Goal: Information Seeking & Learning: Learn about a topic

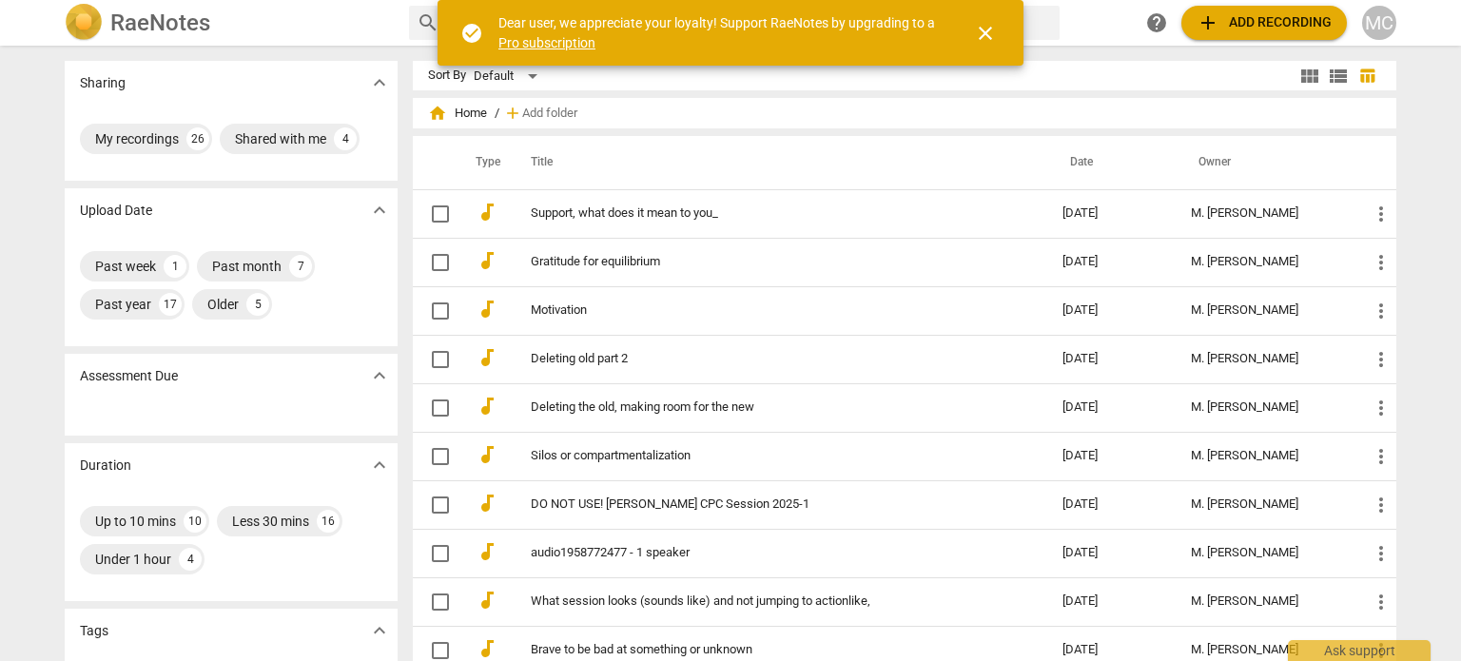
click at [1291, 20] on span "add Add recording" at bounding box center [1264, 22] width 135 height 23
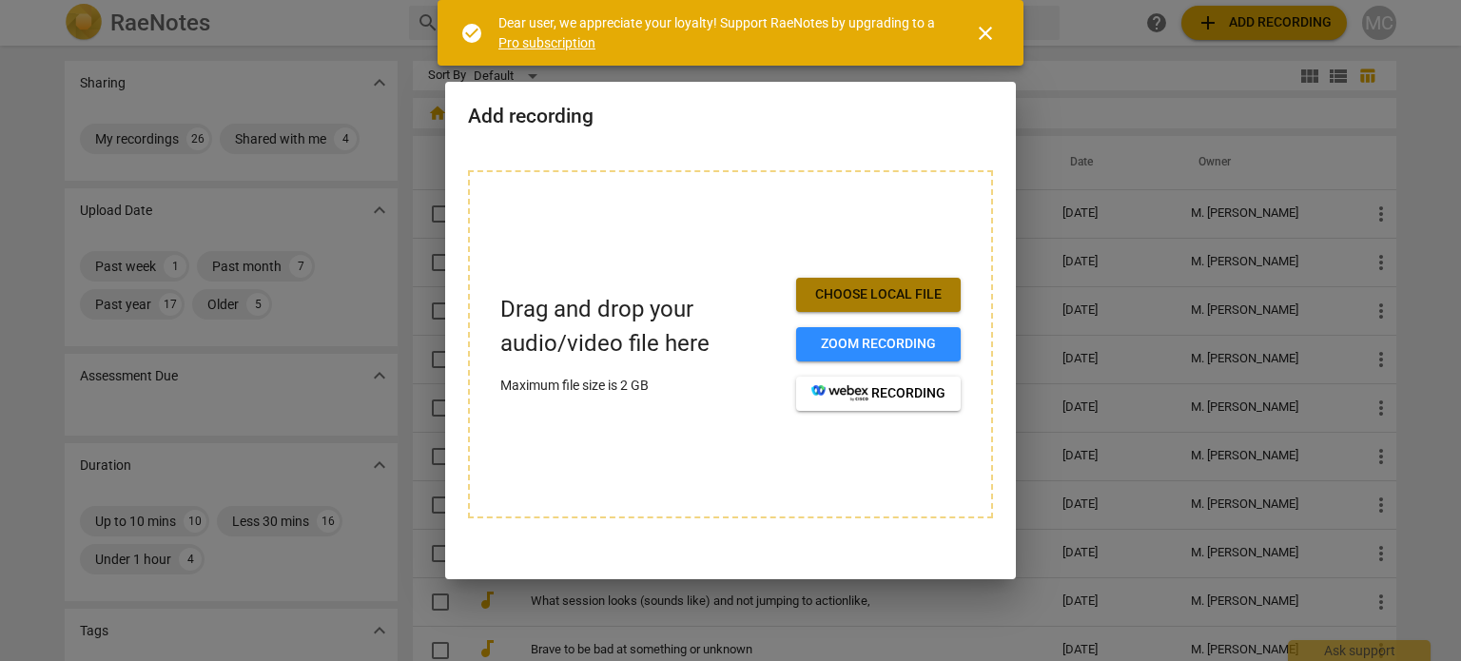
click at [845, 292] on span "Choose local file" at bounding box center [878, 294] width 134 height 19
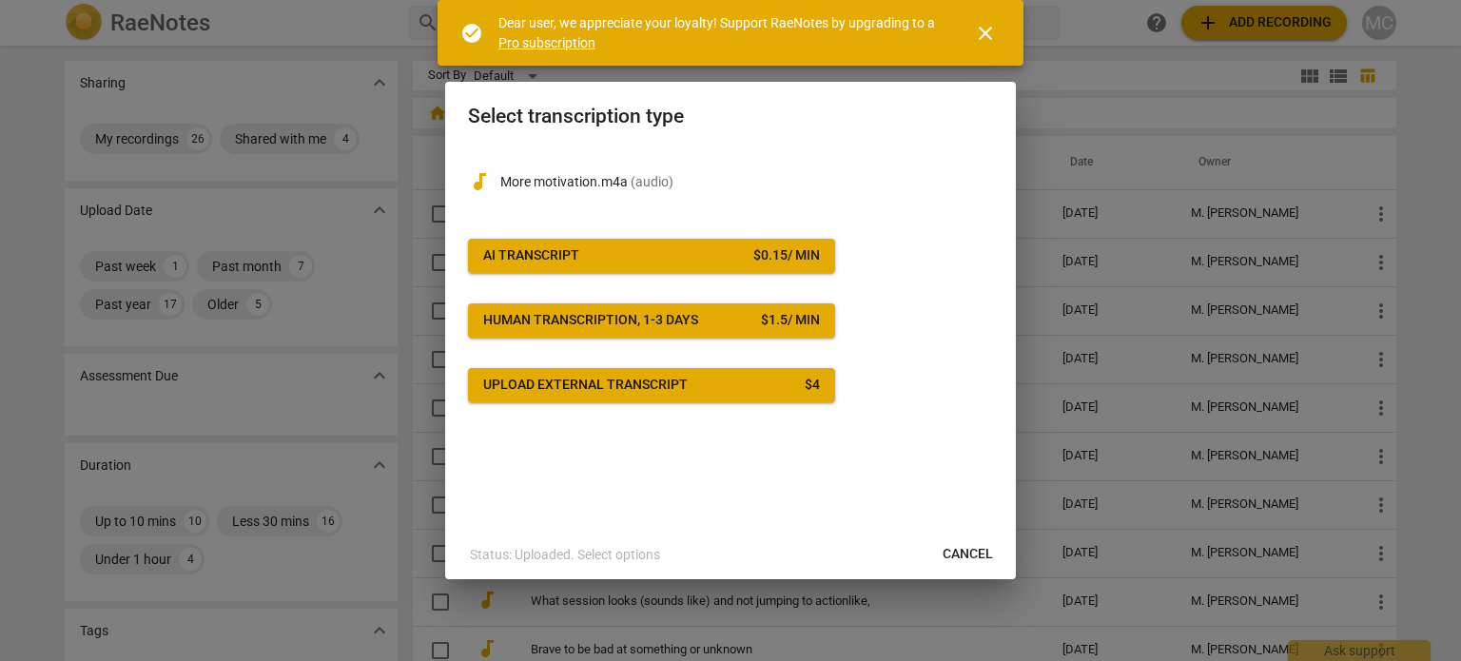
click at [614, 260] on span "AI Transcript $ 0.15 / min" at bounding box center [651, 255] width 337 height 19
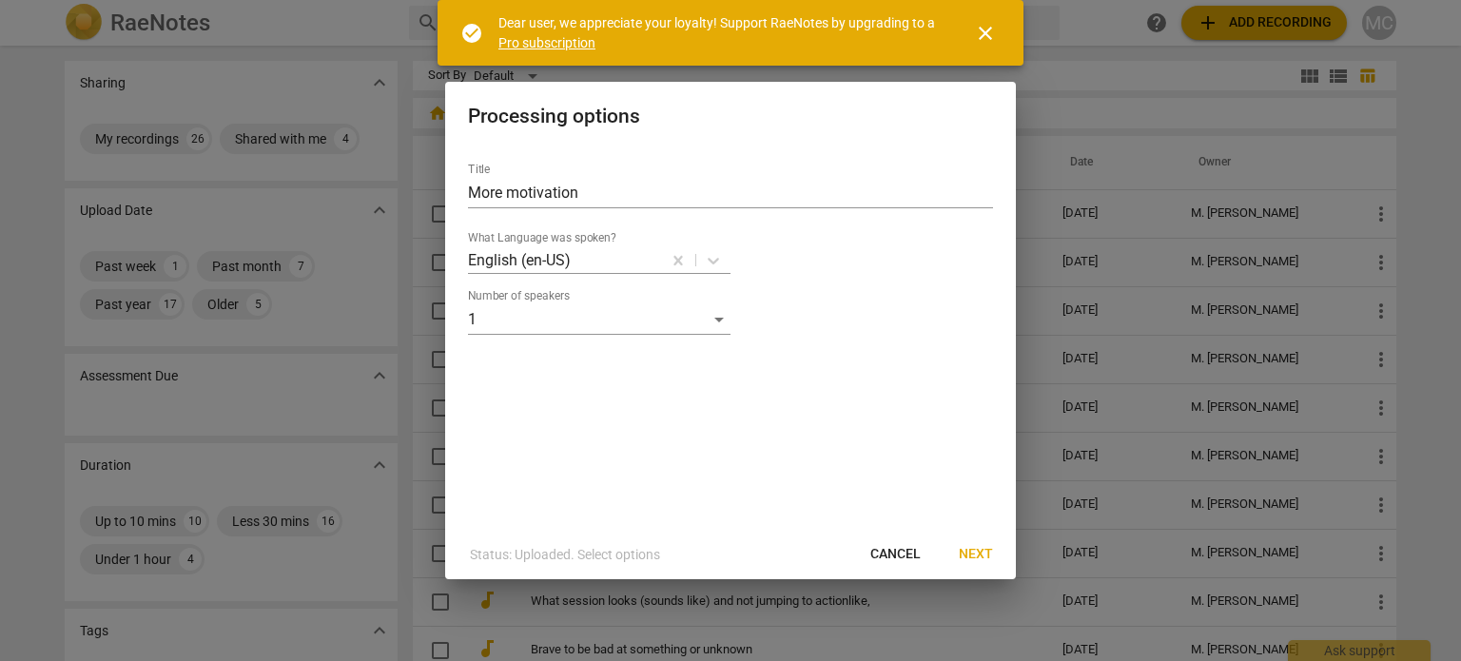
click at [971, 555] on span "Next" at bounding box center [976, 554] width 34 height 19
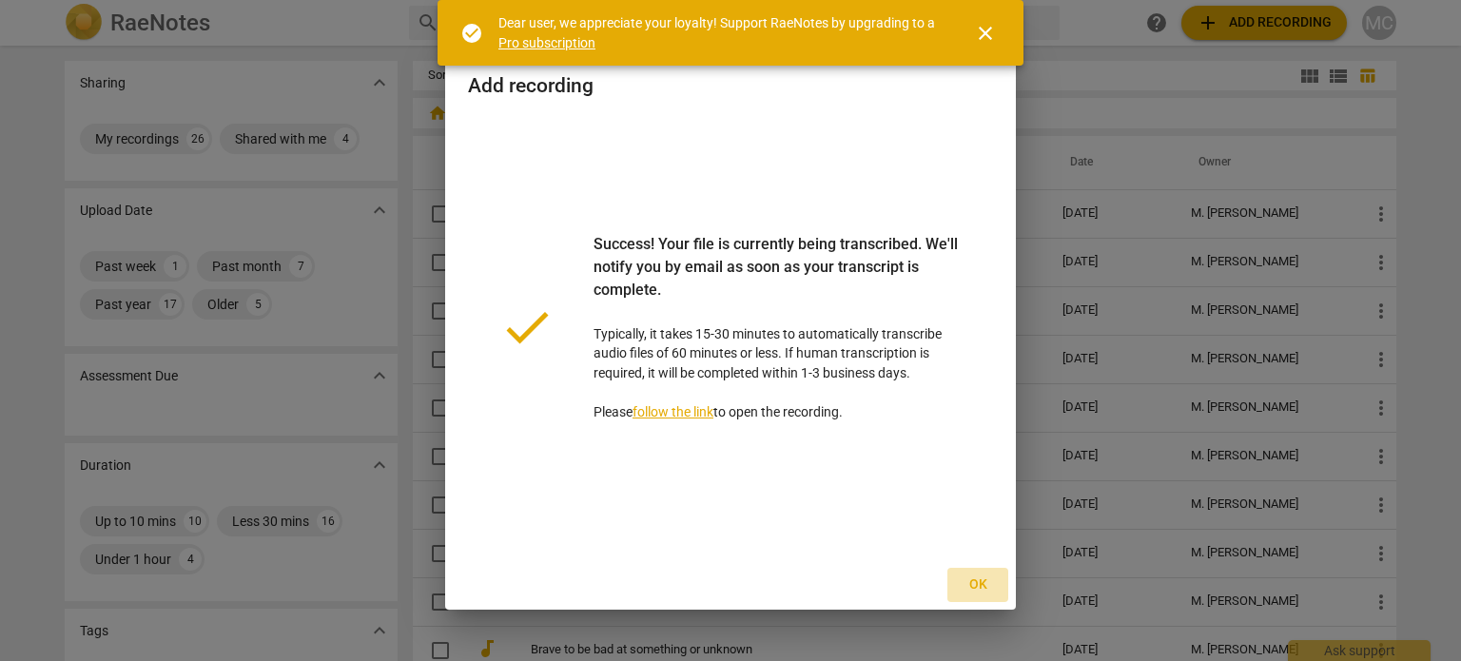
click at [978, 589] on span "Ok" at bounding box center [978, 585] width 30 height 19
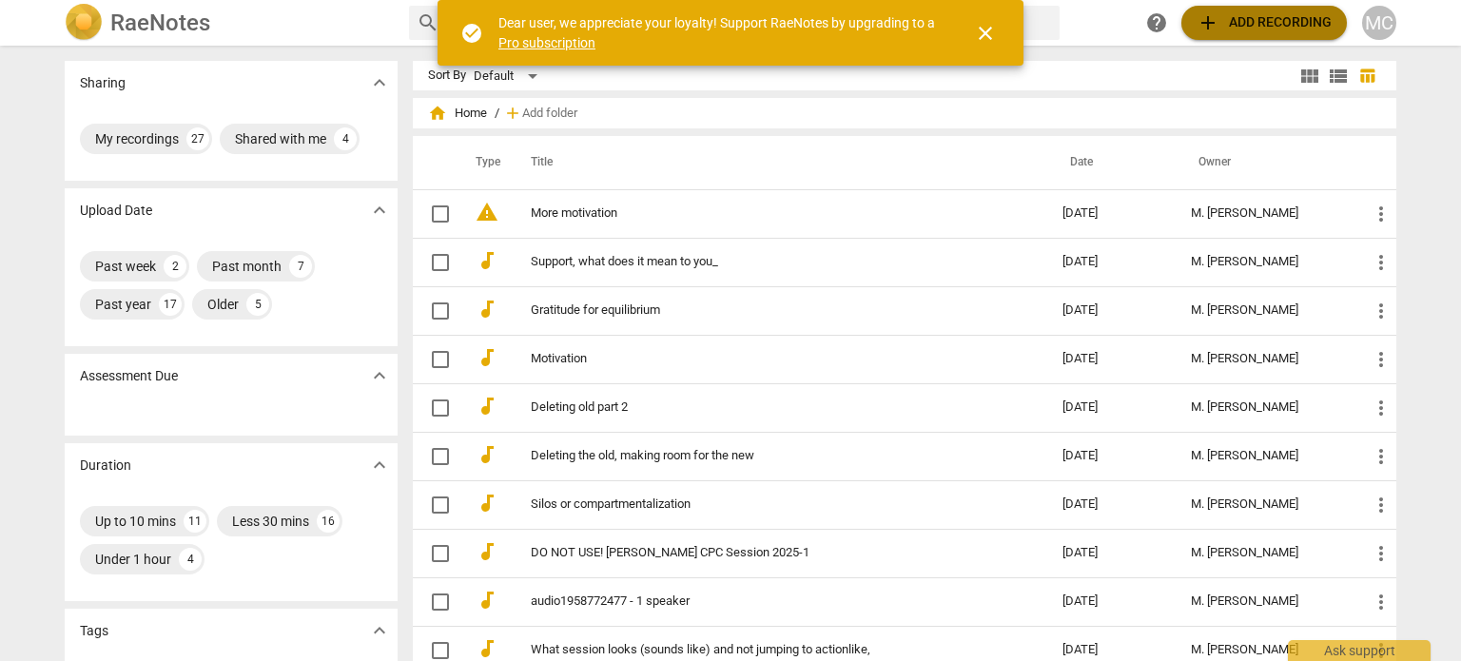
click at [1252, 21] on span "add Add recording" at bounding box center [1264, 22] width 135 height 23
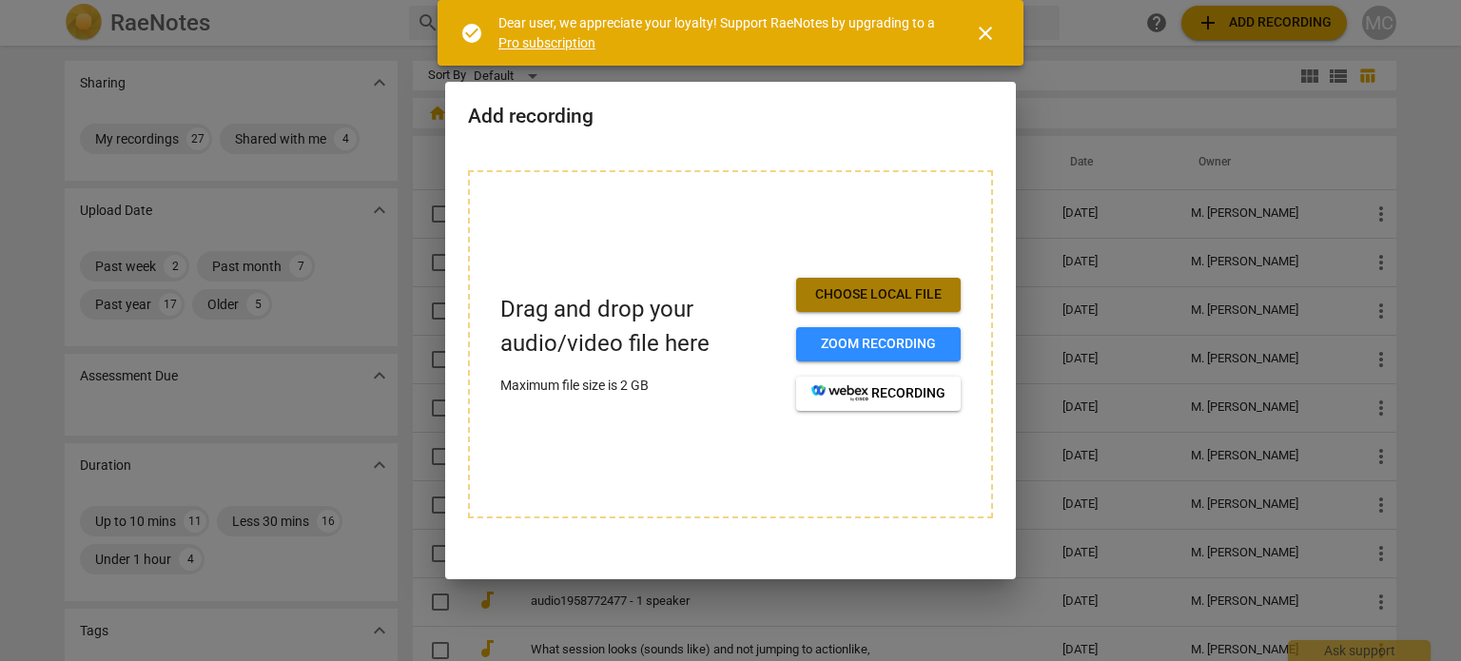
click at [909, 292] on span "Choose local file" at bounding box center [878, 294] width 134 height 19
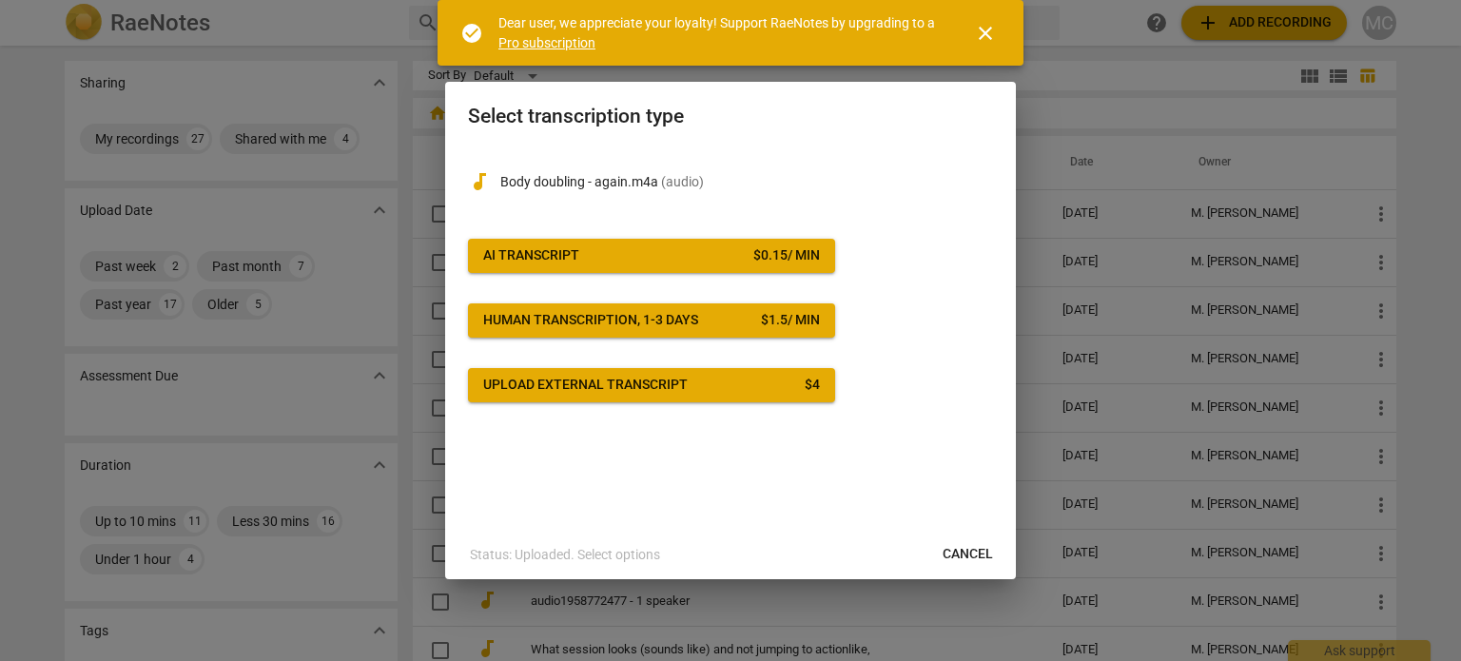
click at [707, 254] on span "AI Transcript $ 0.15 / min" at bounding box center [651, 255] width 337 height 19
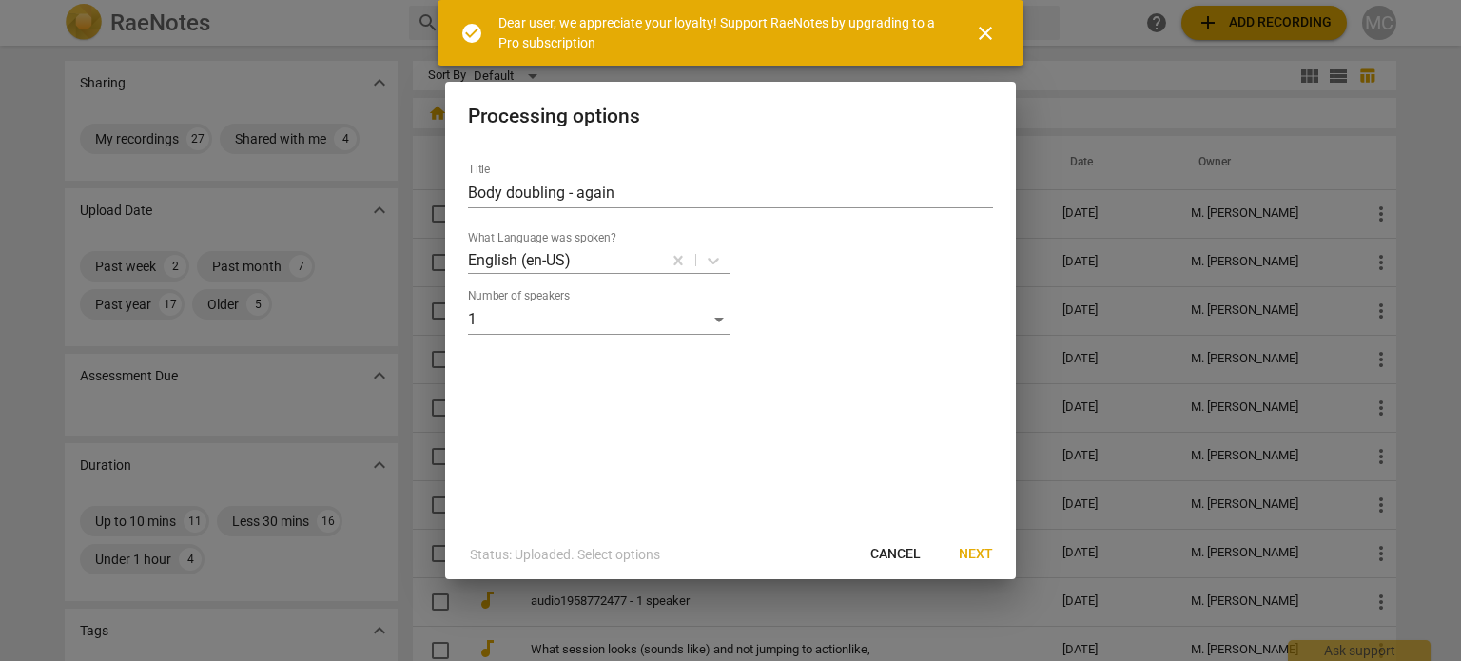
click at [981, 557] on span "Next" at bounding box center [976, 554] width 34 height 19
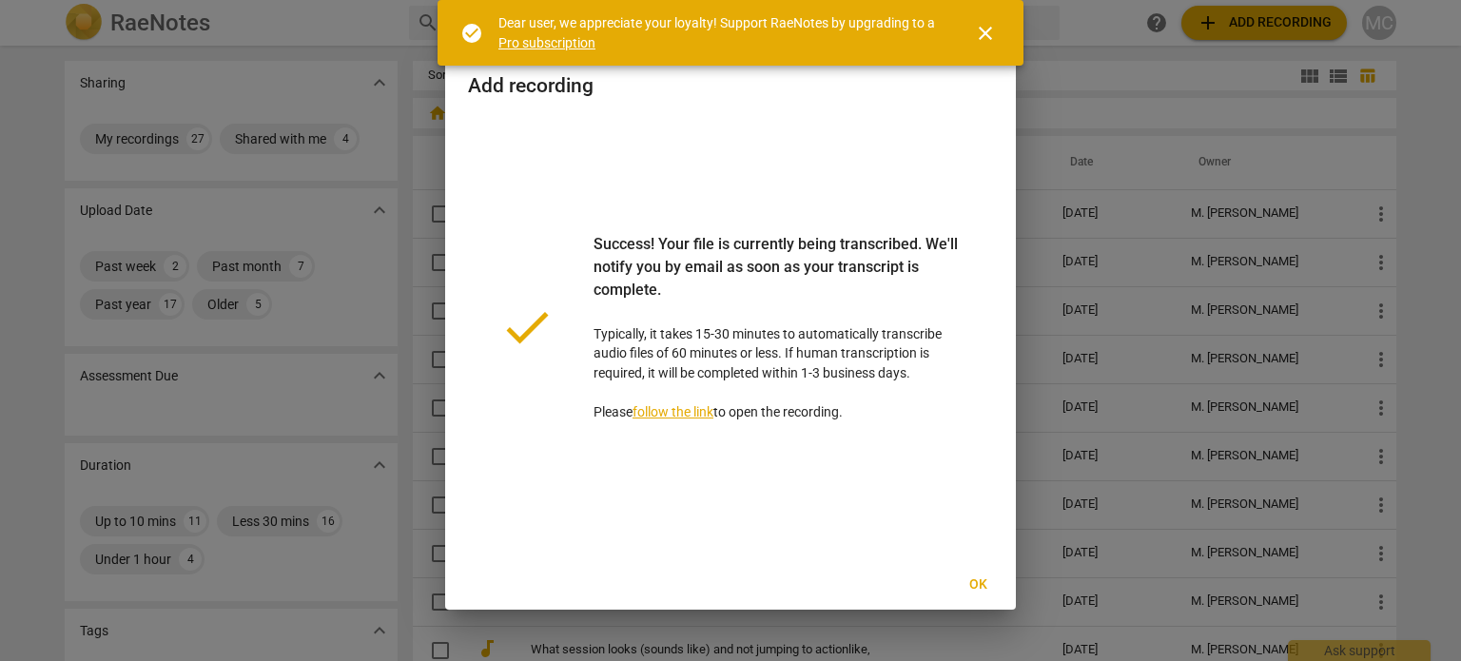
click at [49, 343] on div at bounding box center [730, 330] width 1461 height 661
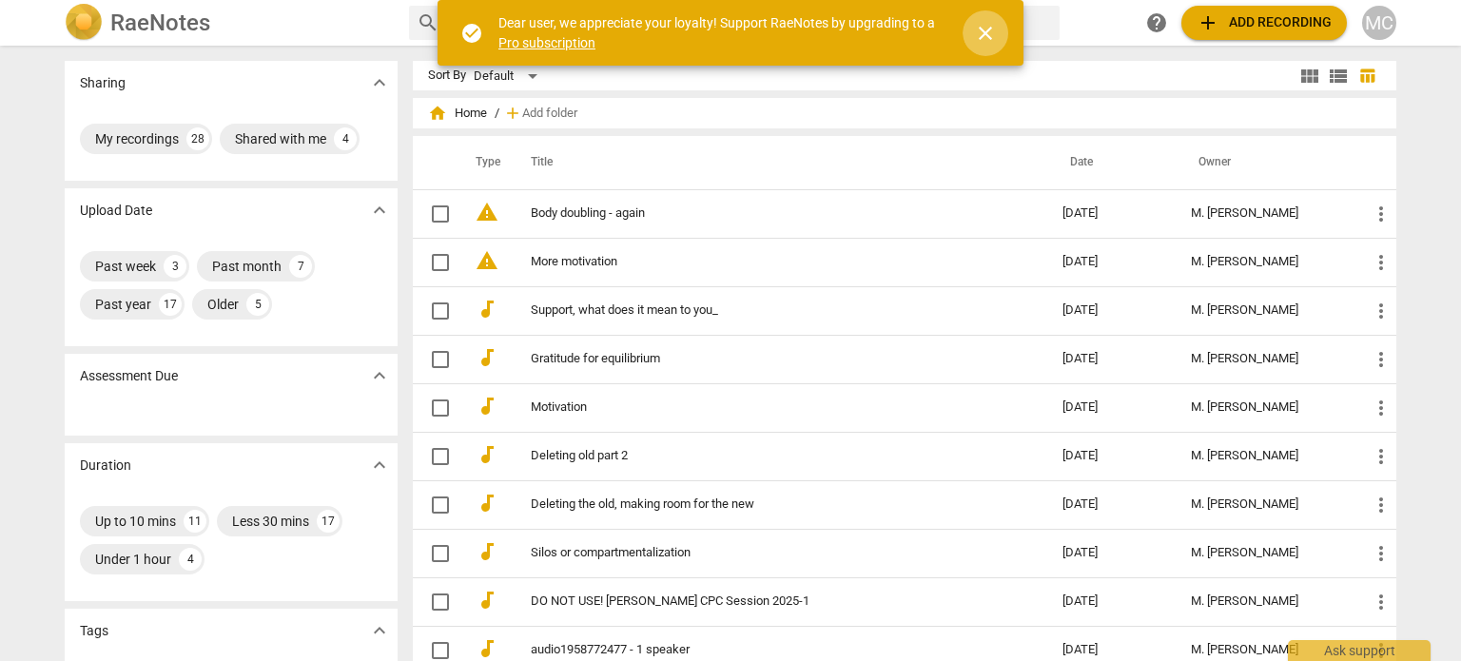
click at [980, 35] on span "close" at bounding box center [985, 33] width 23 height 23
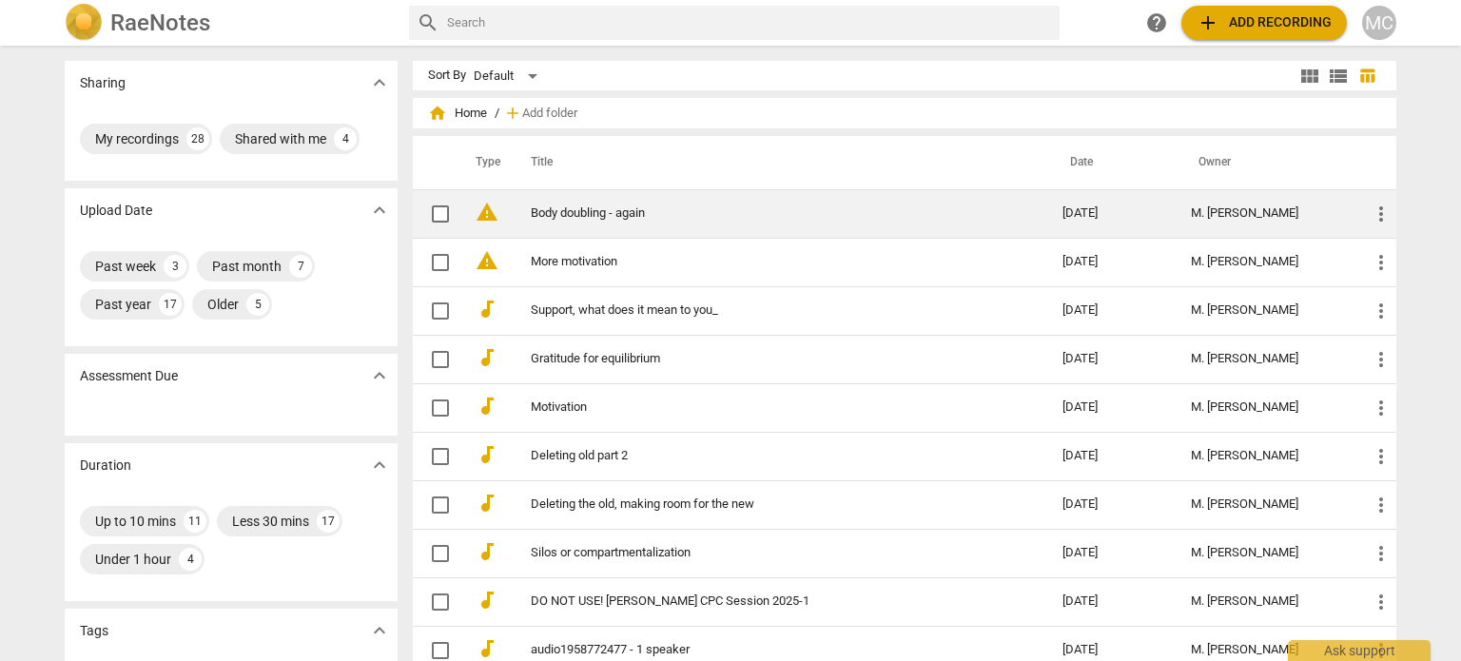
click at [495, 217] on td "warning" at bounding box center [484, 213] width 48 height 49
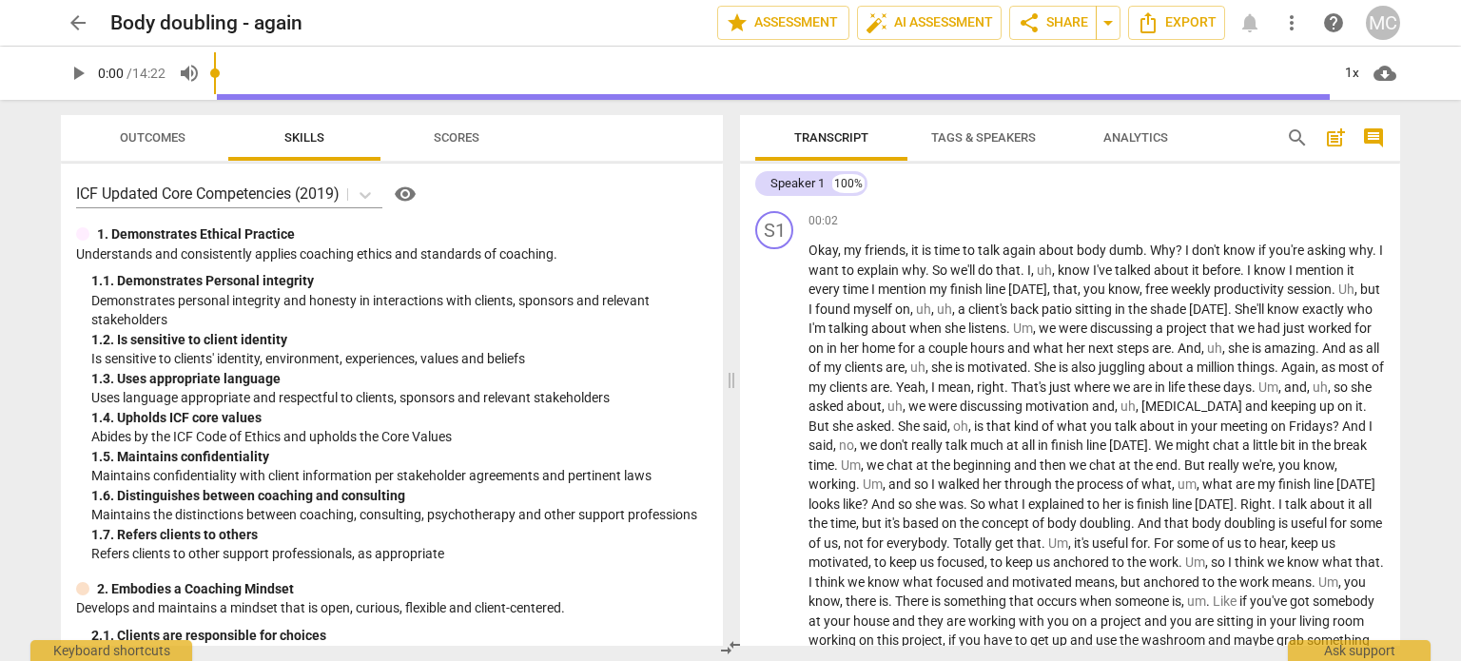
click at [84, 26] on span "arrow_back" at bounding box center [78, 22] width 23 height 23
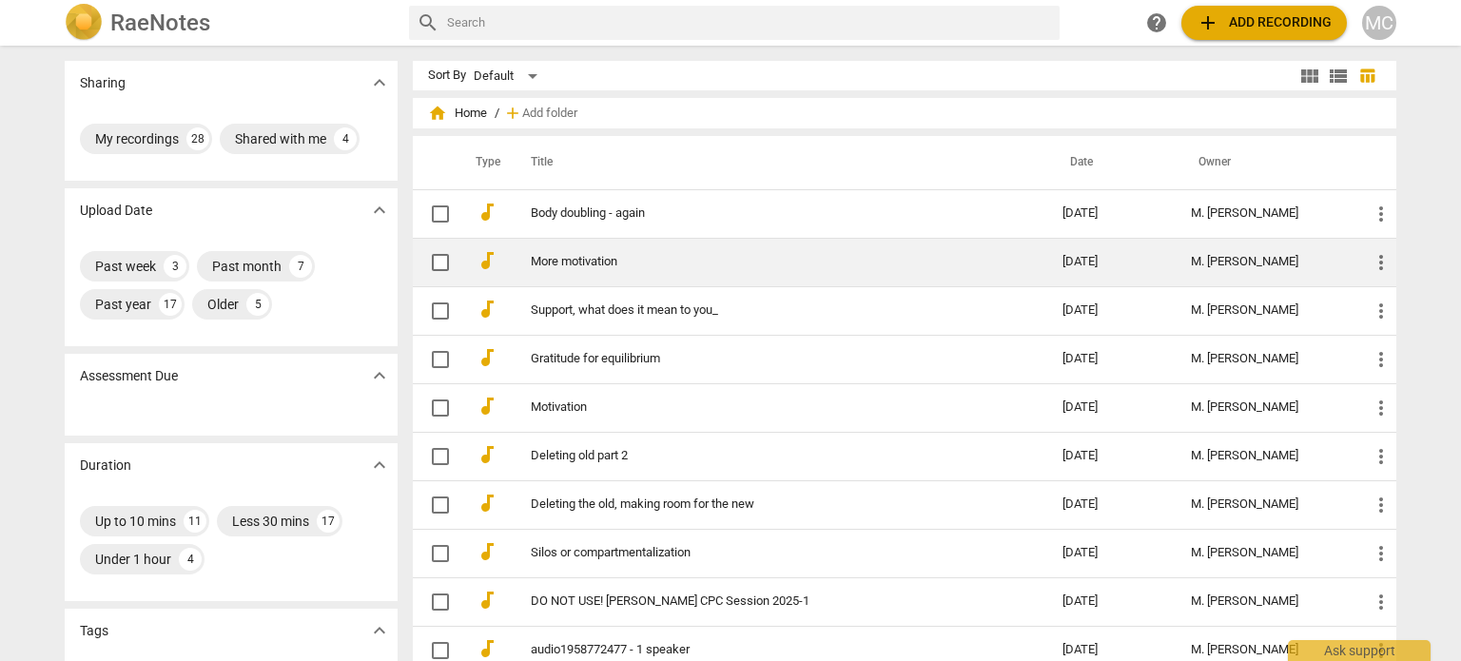
click at [566, 258] on link "More motivation" at bounding box center [762, 262] width 463 height 14
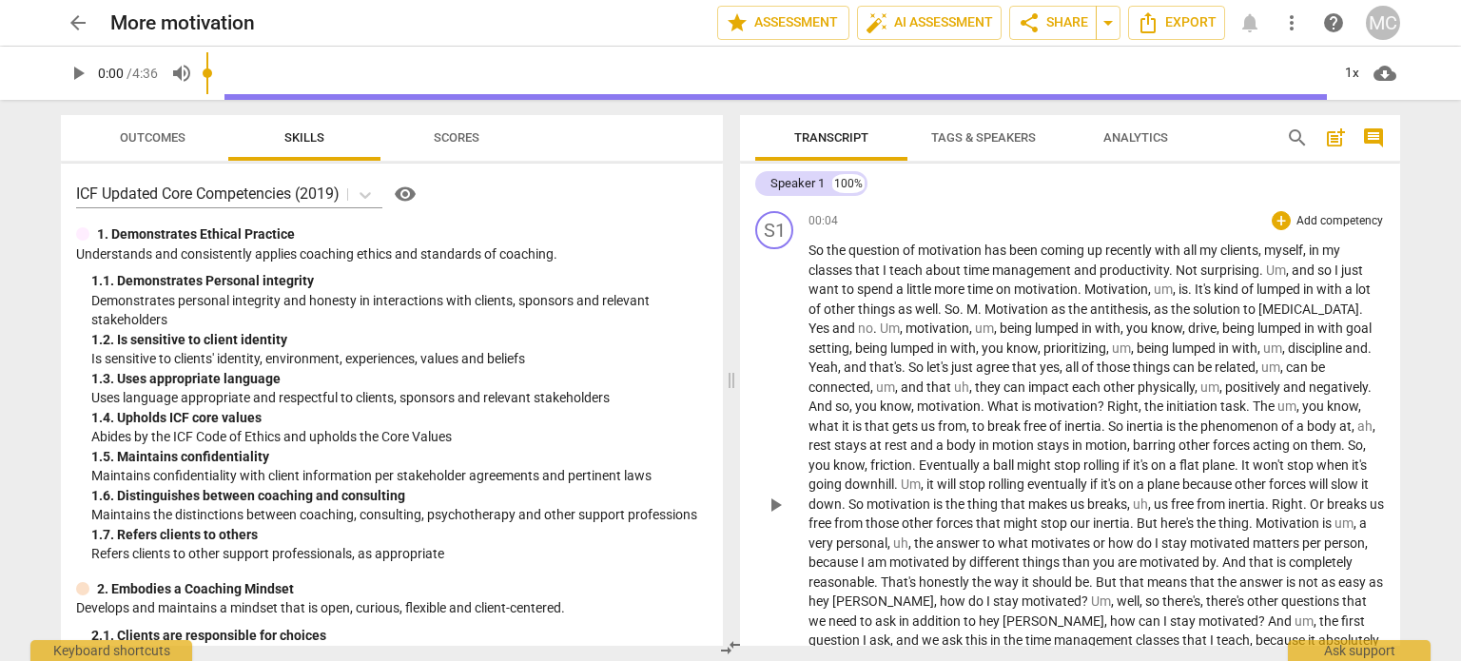
drag, startPoint x: 805, startPoint y: 255, endPoint x: 1008, endPoint y: 387, distance: 242.8
click at [1008, 387] on div "S1 play_arrow pause 00:04 + Add competency keyboard_arrow_right So the question…" at bounding box center [1070, 490] width 660 height 572
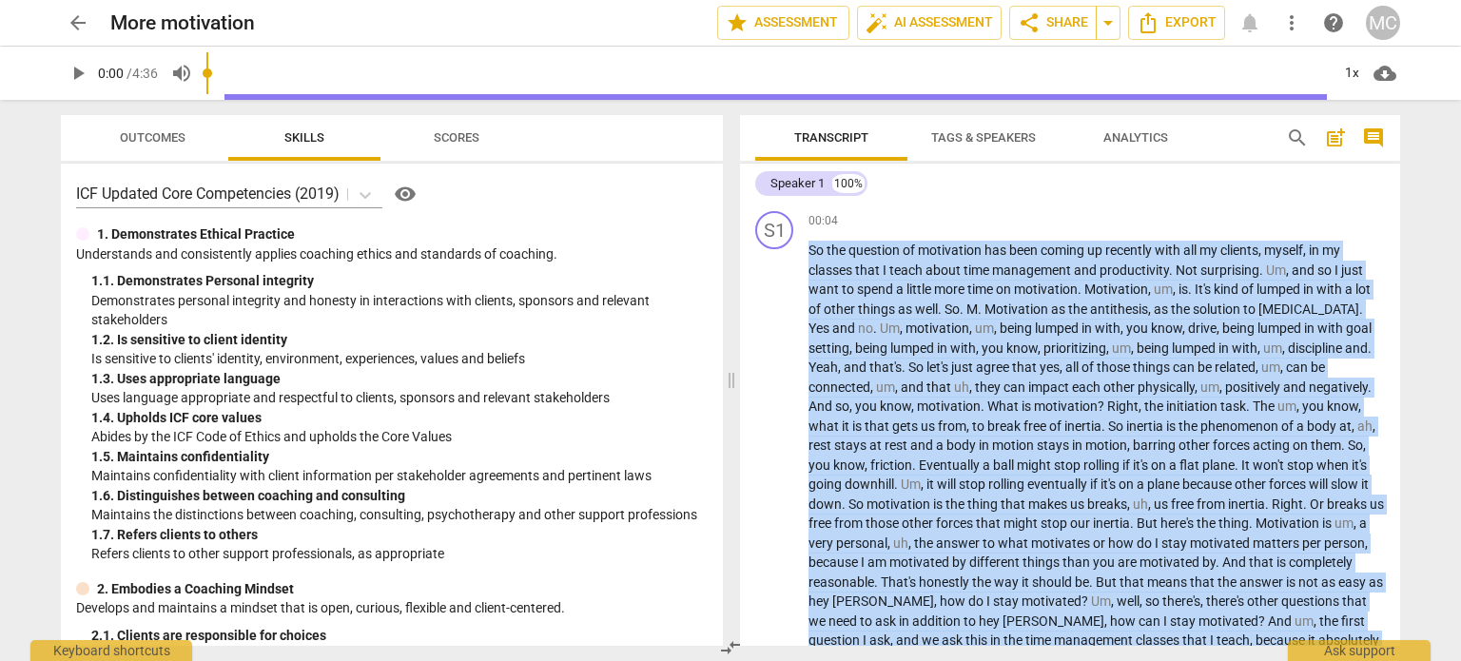
drag, startPoint x: 966, startPoint y: 558, endPoint x: 763, endPoint y: 136, distance: 468.5
click at [763, 136] on div "Transcript Tags & Speakers Analytics search post_add comment Speaker 1 100% S1 …" at bounding box center [1070, 380] width 660 height 531
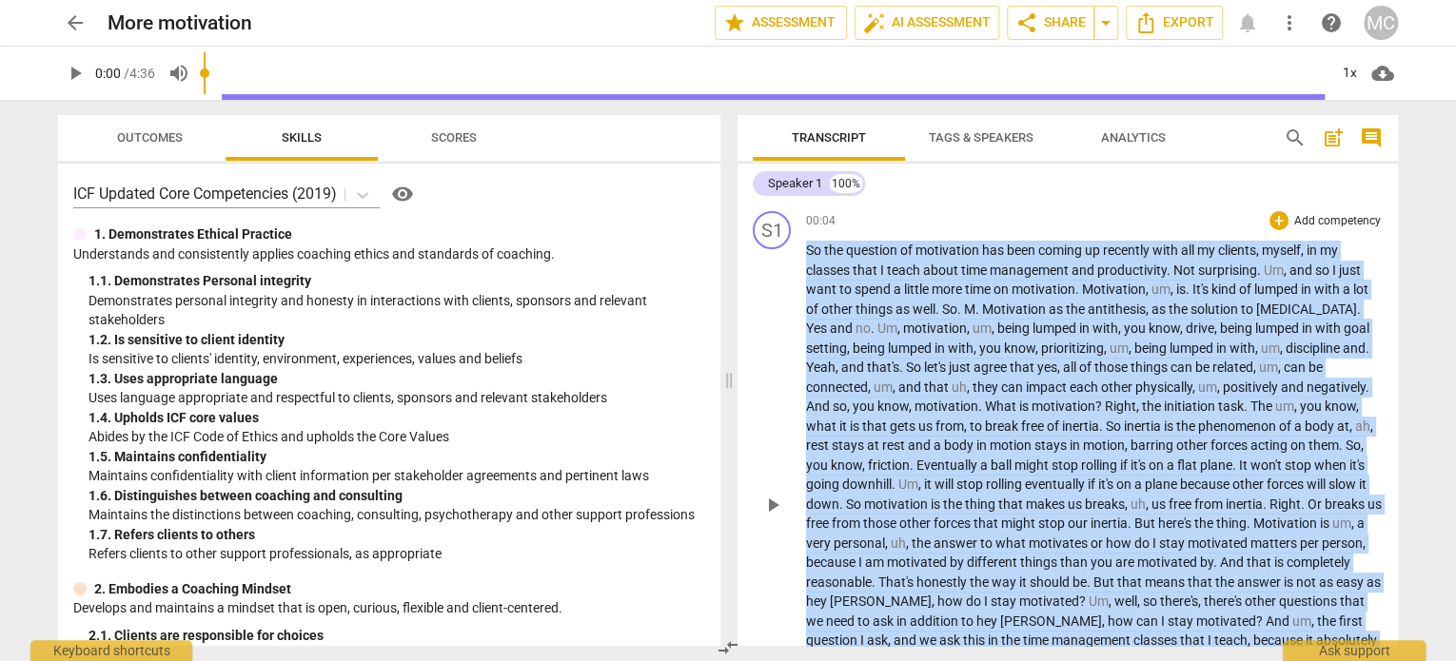
copy p "So the question of motivation has been coming up recently with all my clients ,…"
click at [85, 25] on span "arrow_back" at bounding box center [75, 22] width 23 height 23
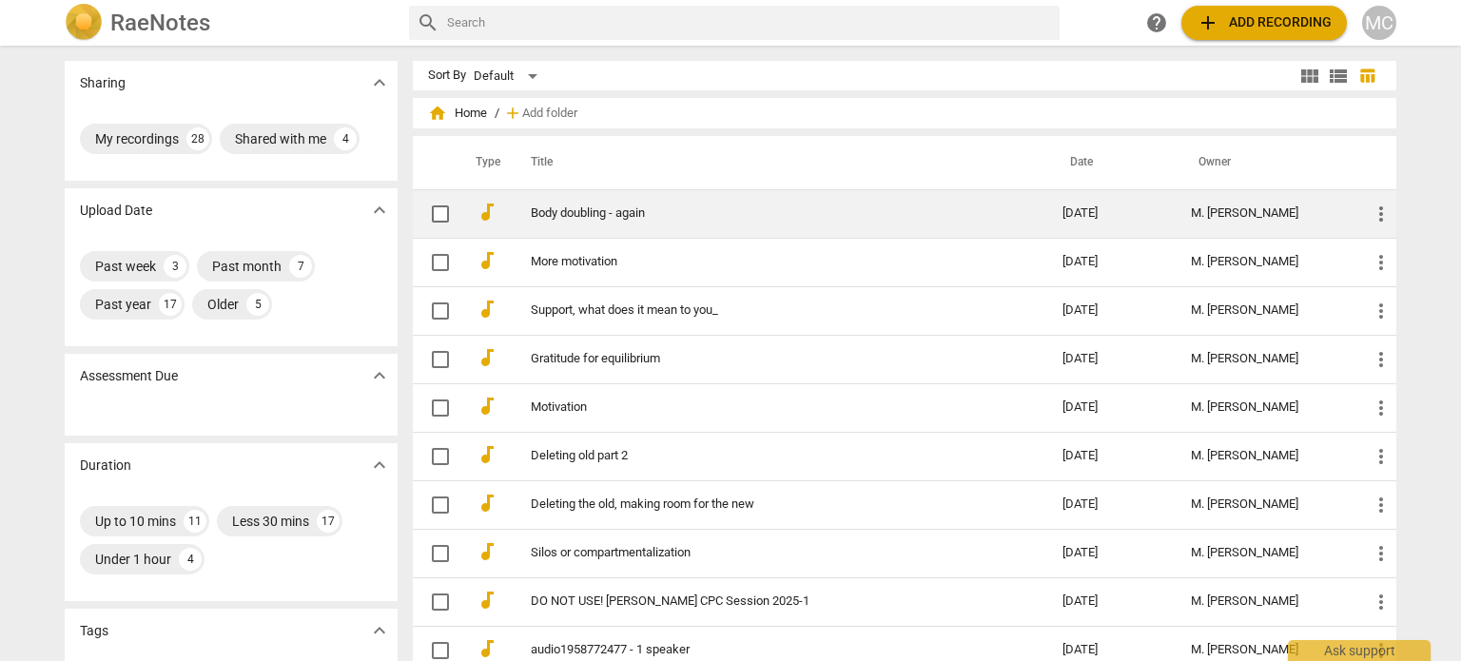
click at [586, 211] on link "Body doubling - again" at bounding box center [762, 213] width 463 height 14
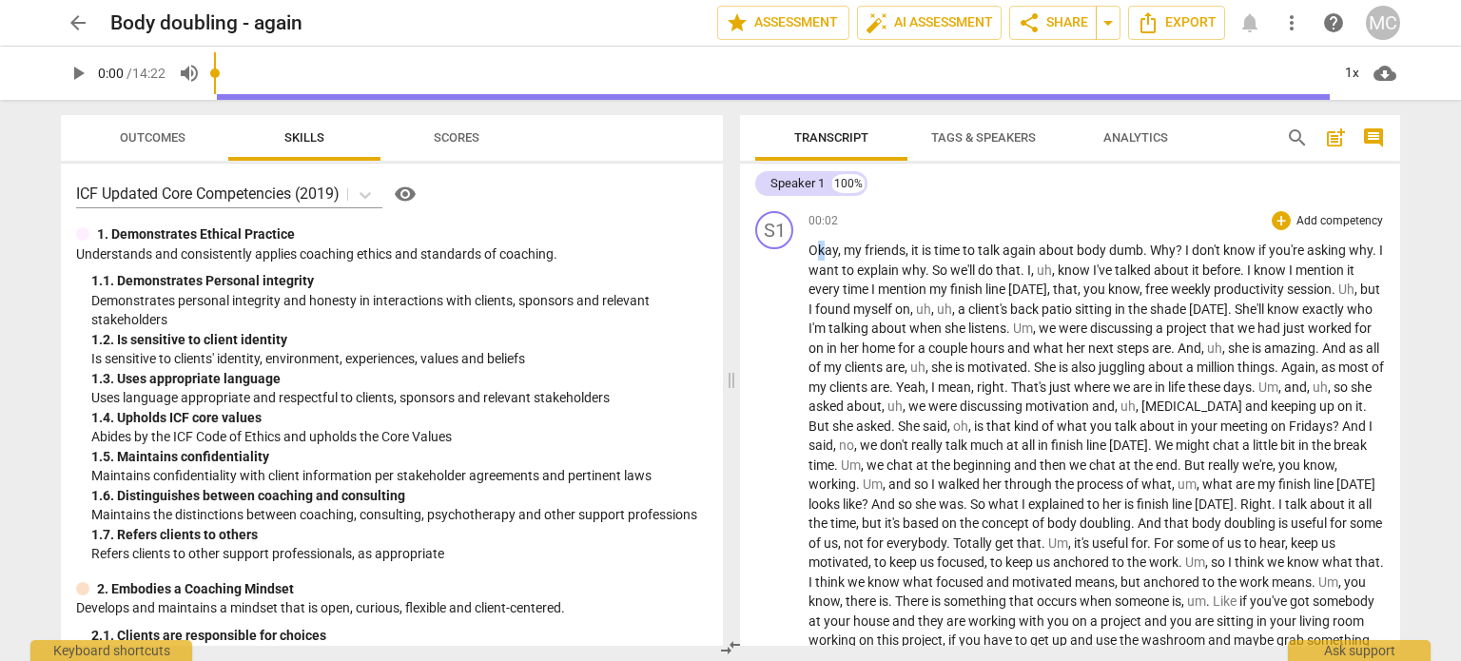
drag, startPoint x: 812, startPoint y: 247, endPoint x: 820, endPoint y: 257, distance: 12.2
click at [820, 257] on span "Okay" at bounding box center [823, 250] width 29 height 15
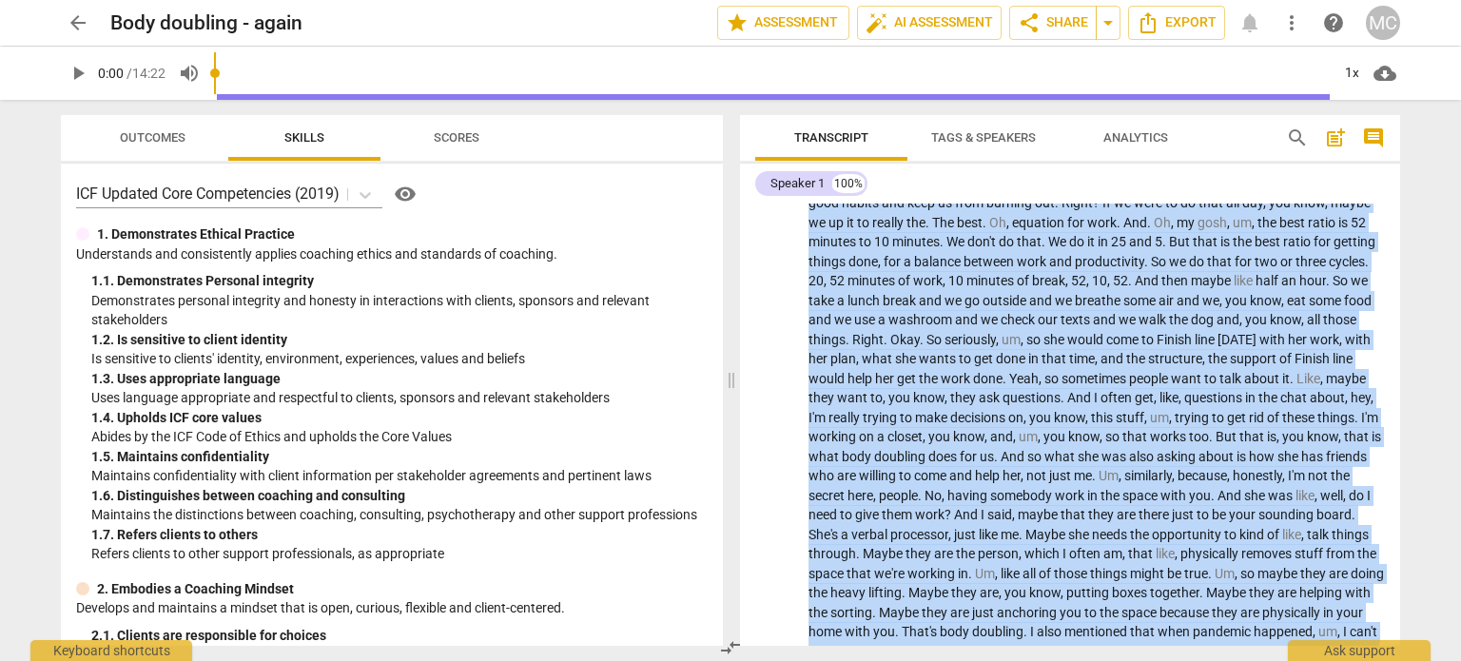
scroll to position [1857, 0]
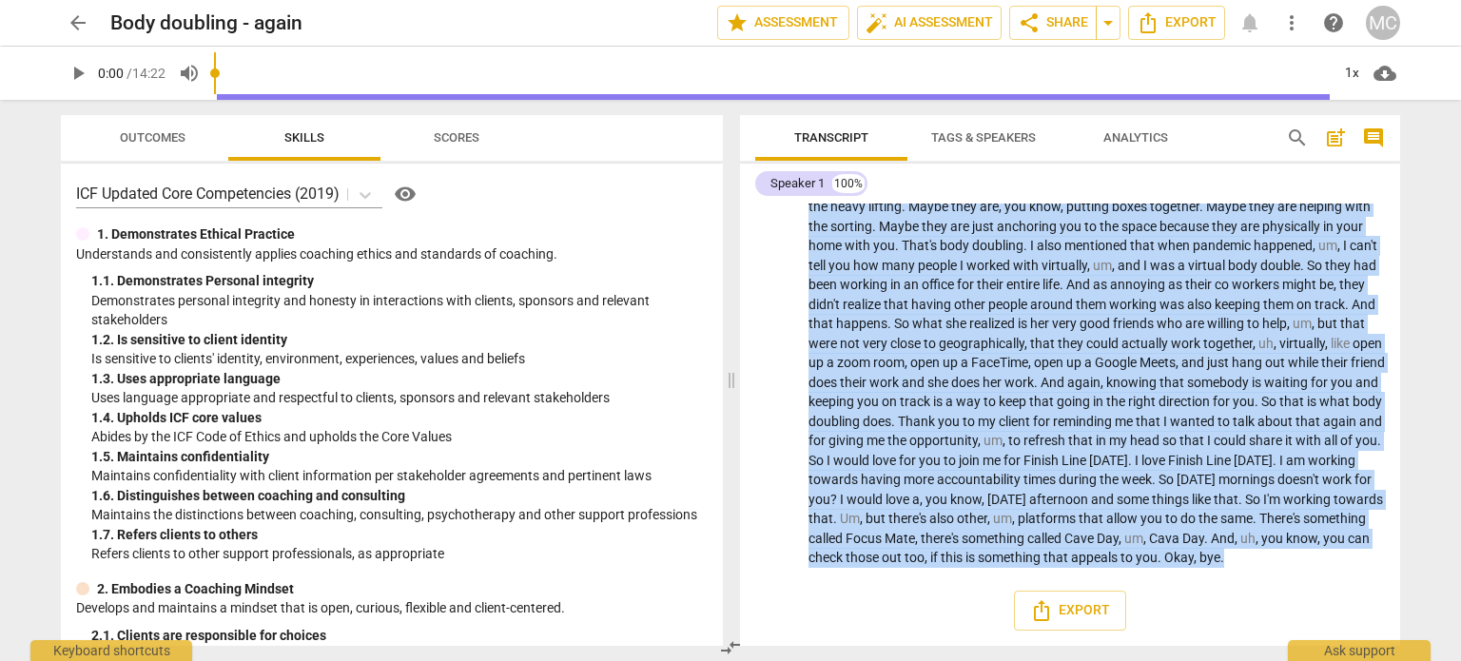
drag, startPoint x: 811, startPoint y: 251, endPoint x: 1460, endPoint y: 706, distance: 793.1
click at [1460, 0] on html "arrow_back Body doubling - again edit star Assessment auto_fix_high AI Assessme…" at bounding box center [730, 0] width 1461 height 0
copy p "Okay , my friends , it is time to talk again about body dumb . Why ? I don't kn…"
